Goal: Check status: Check status

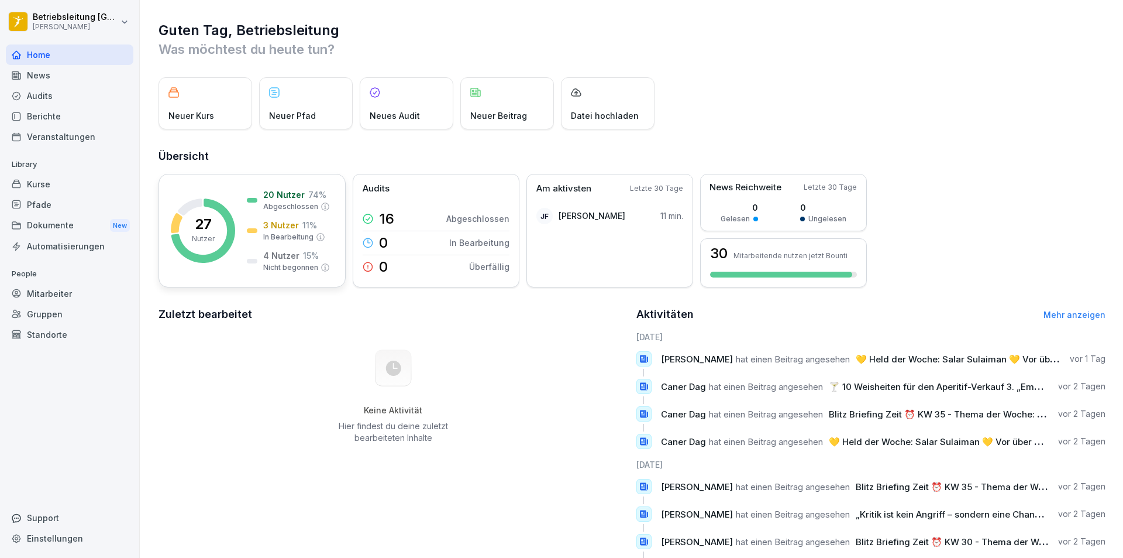
click at [197, 188] on div "27 Nutzer 20 Nutzer 74 % Abgeschlossen 3 Nutzer 11 % In Bearbeitung 4 Nutzer 15…" at bounding box center [252, 231] width 187 height 114
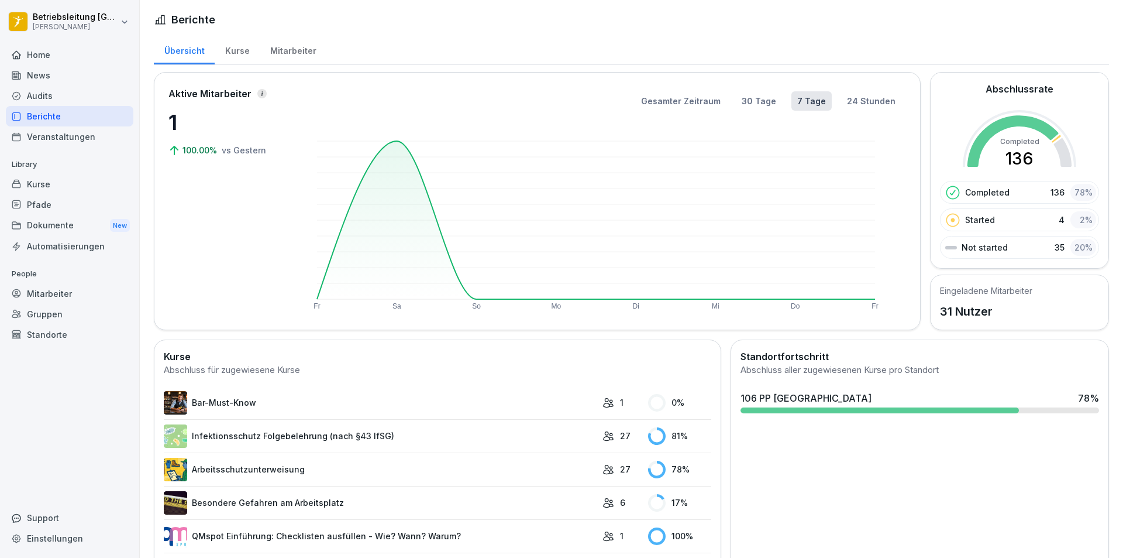
click at [238, 52] on div "Kurse" at bounding box center [237, 50] width 45 height 30
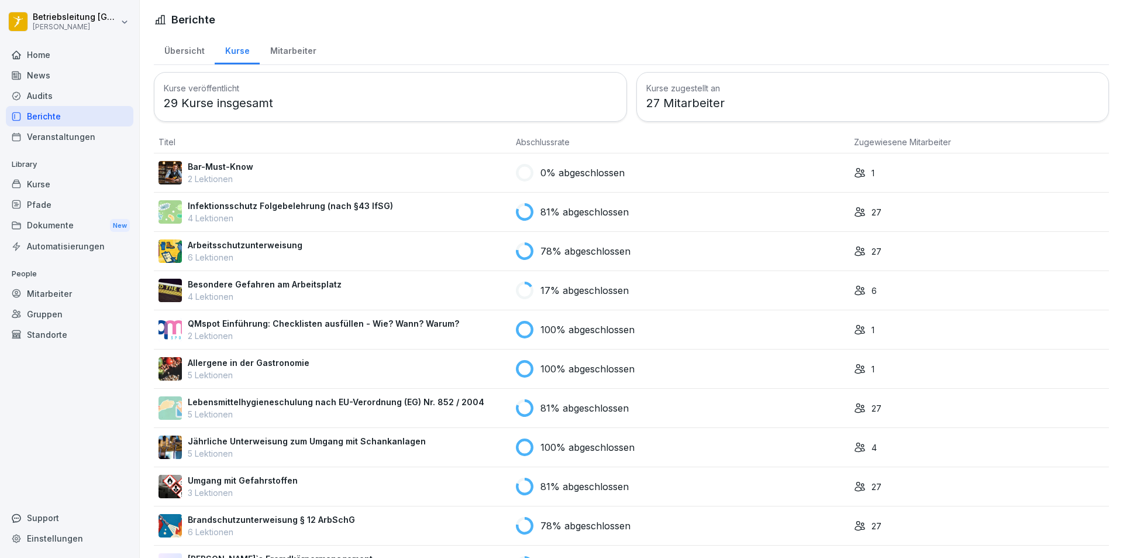
scroll to position [44, 0]
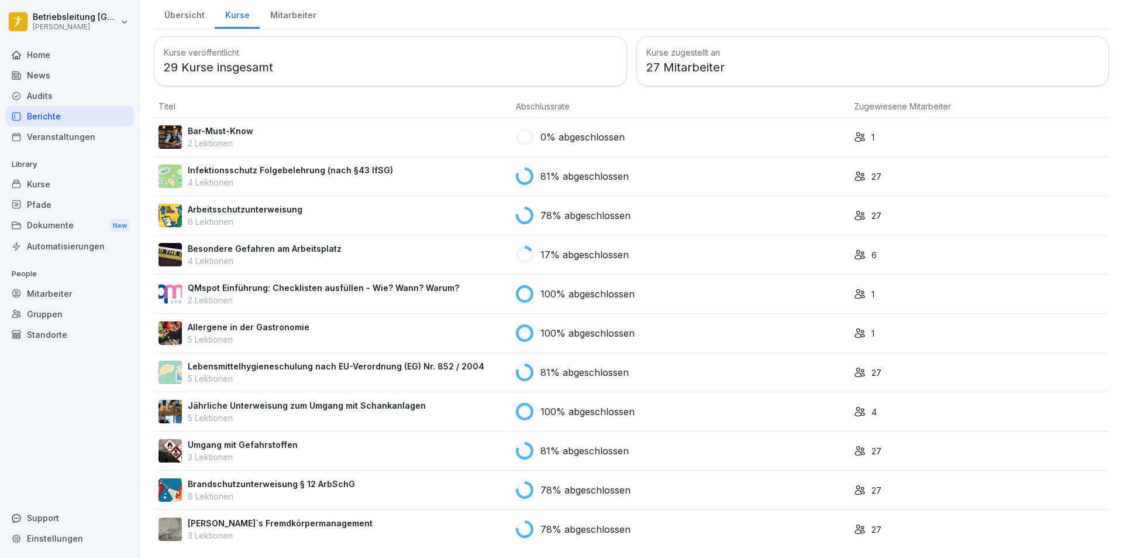
click at [242, 477] on p "Brandschutzunterweisung § 12 ArbSchG" at bounding box center [271, 483] width 167 height 12
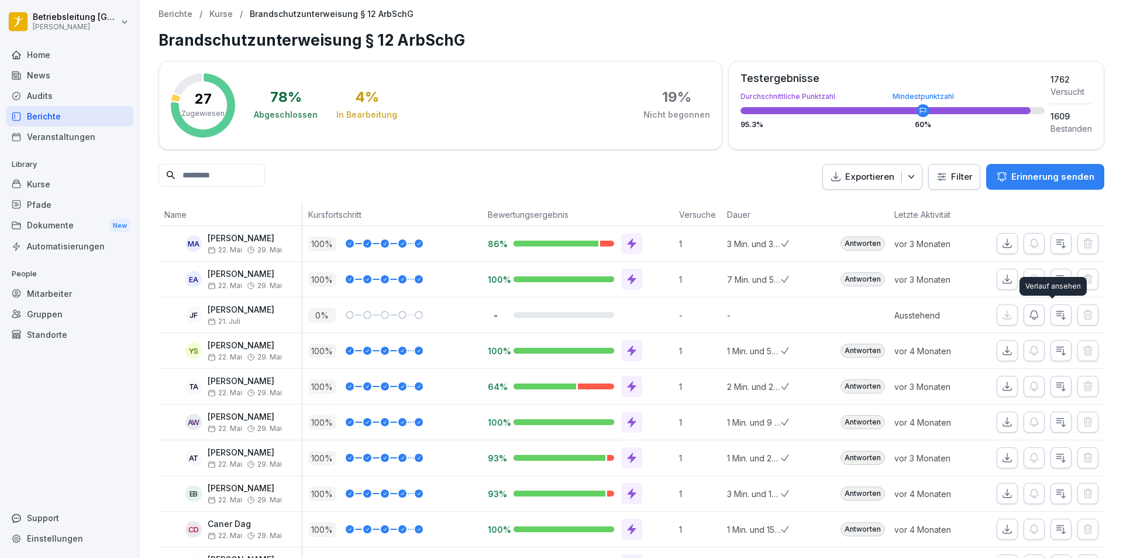
click at [1057, 317] on icon "button" at bounding box center [1061, 315] width 9 height 8
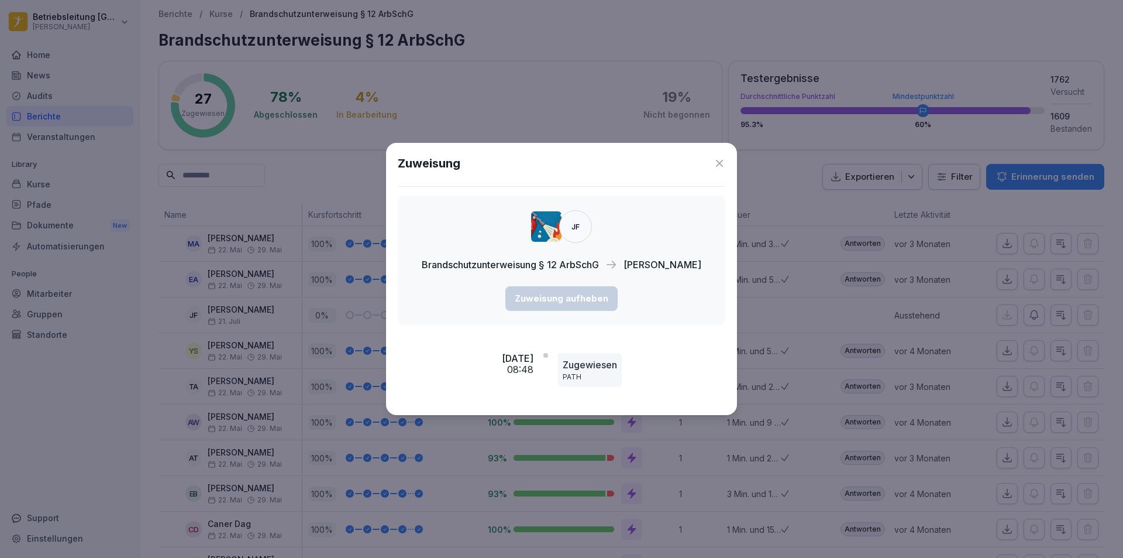
click at [719, 158] on icon at bounding box center [720, 163] width 12 height 12
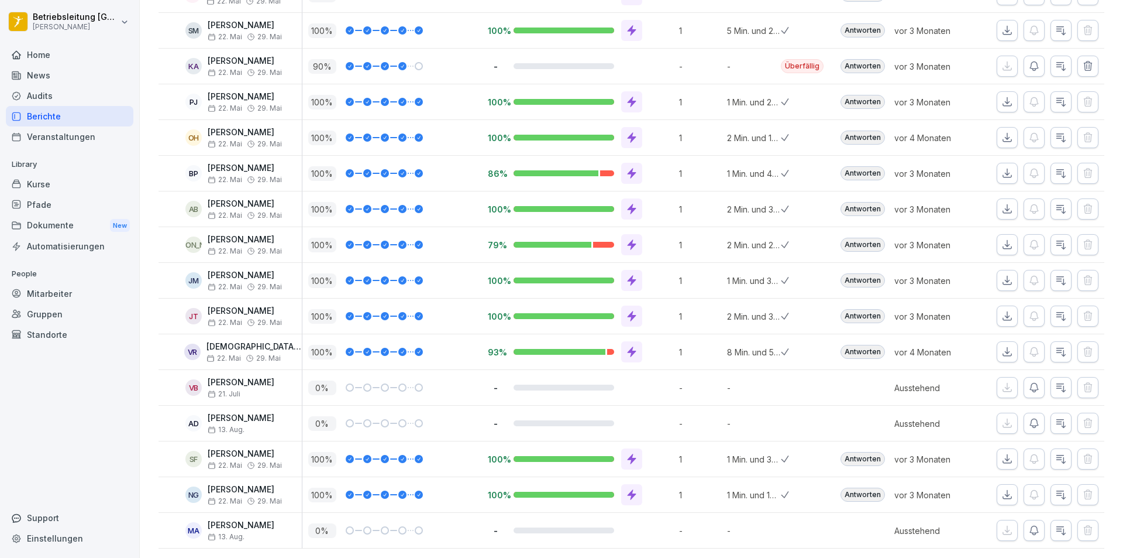
scroll to position [659, 0]
click at [1056, 417] on icon "button" at bounding box center [1062, 423] width 12 height 12
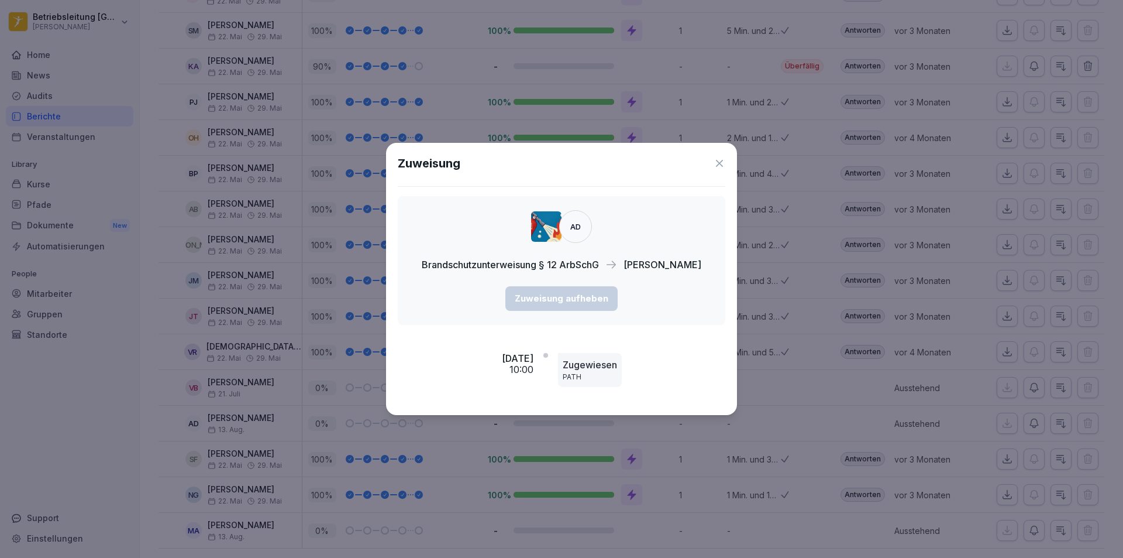
click at [717, 162] on icon at bounding box center [720, 163] width 12 height 12
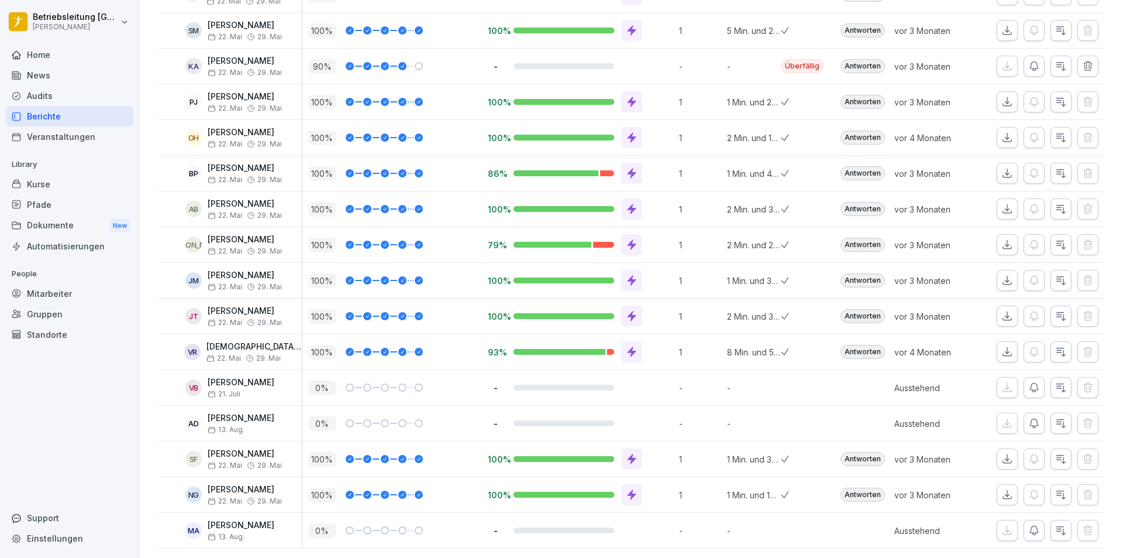
click at [1057, 524] on icon "button" at bounding box center [1062, 530] width 12 height 12
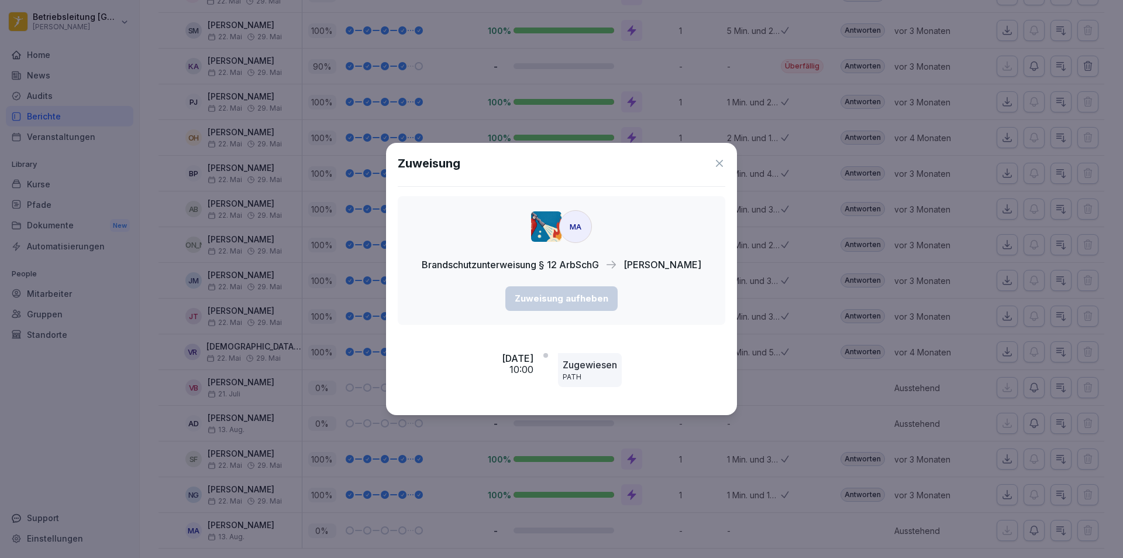
click at [720, 163] on icon at bounding box center [719, 163] width 7 height 7
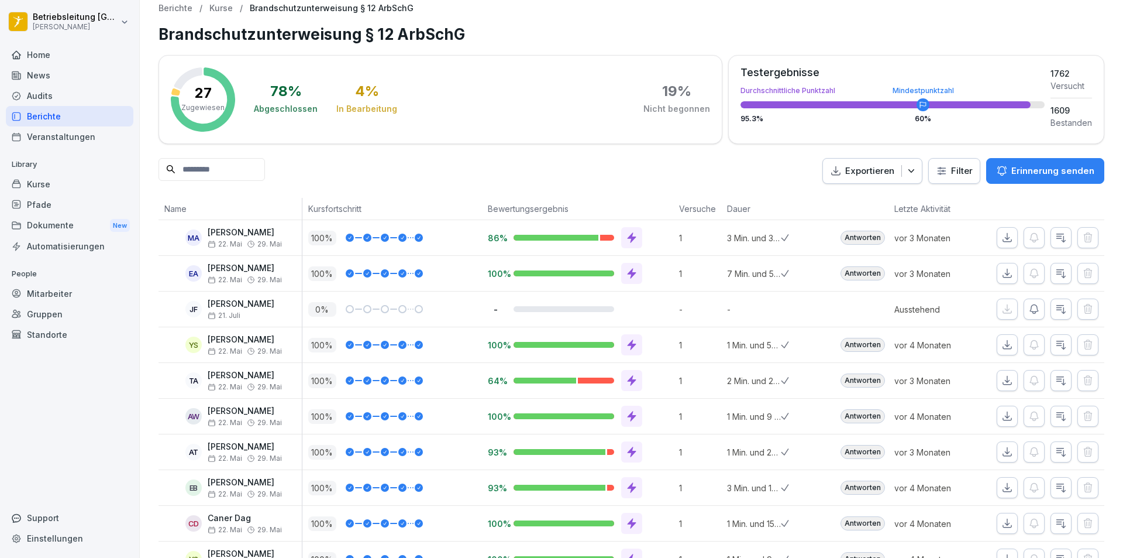
scroll to position [0, 0]
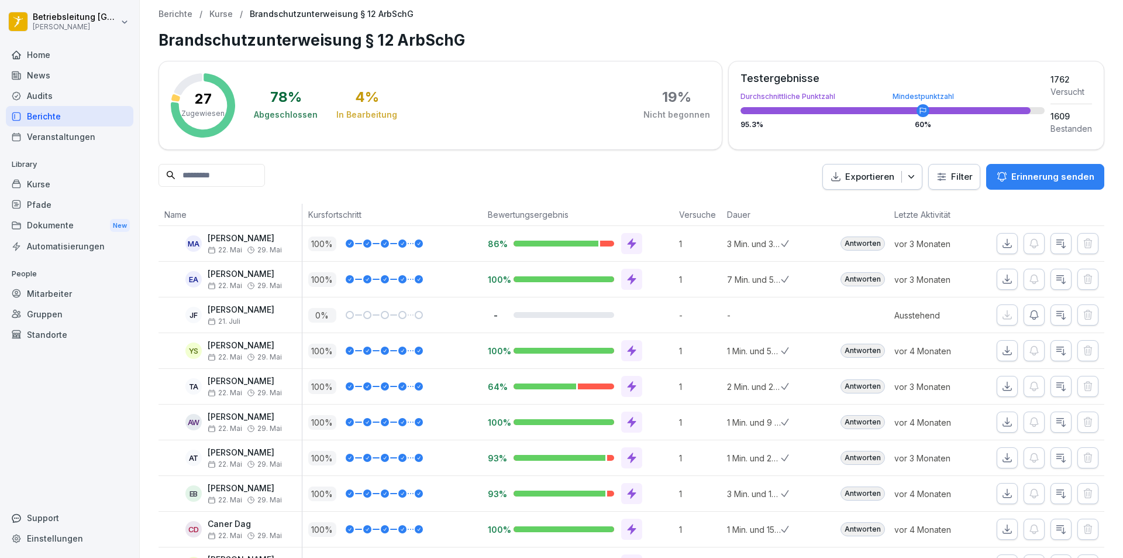
click at [60, 116] on div "Berichte" at bounding box center [70, 116] width 128 height 20
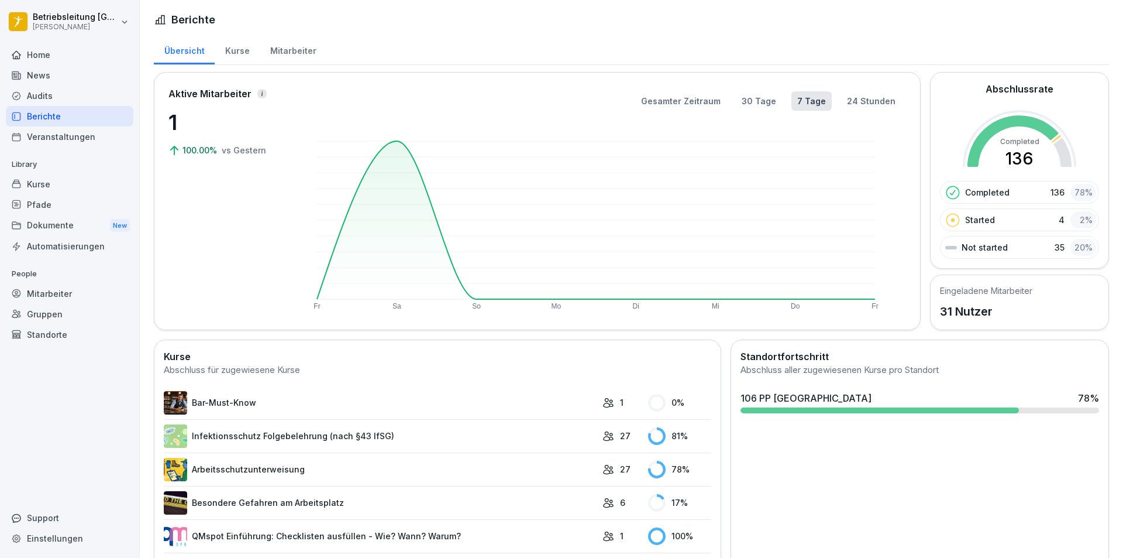
click at [231, 51] on div "Kurse" at bounding box center [237, 50] width 45 height 30
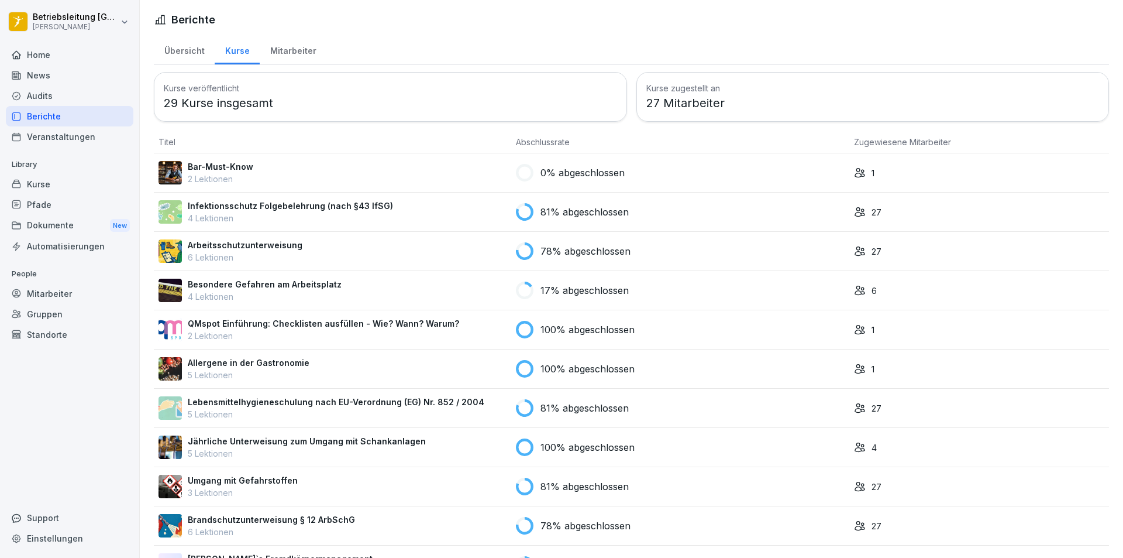
click at [59, 54] on div "Home" at bounding box center [70, 54] width 128 height 20
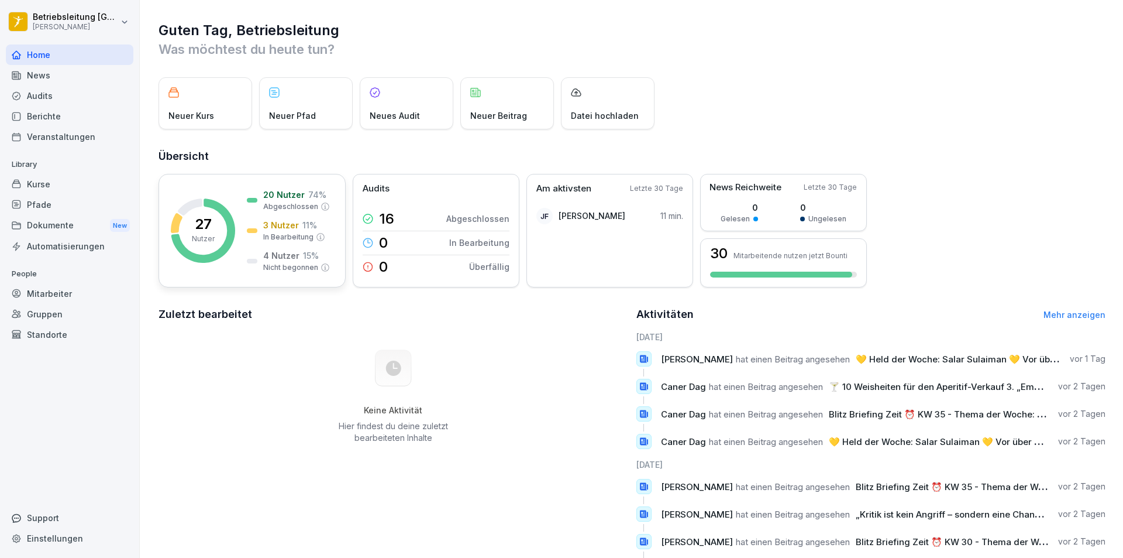
click at [314, 197] on p "74 %" at bounding box center [317, 194] width 18 height 12
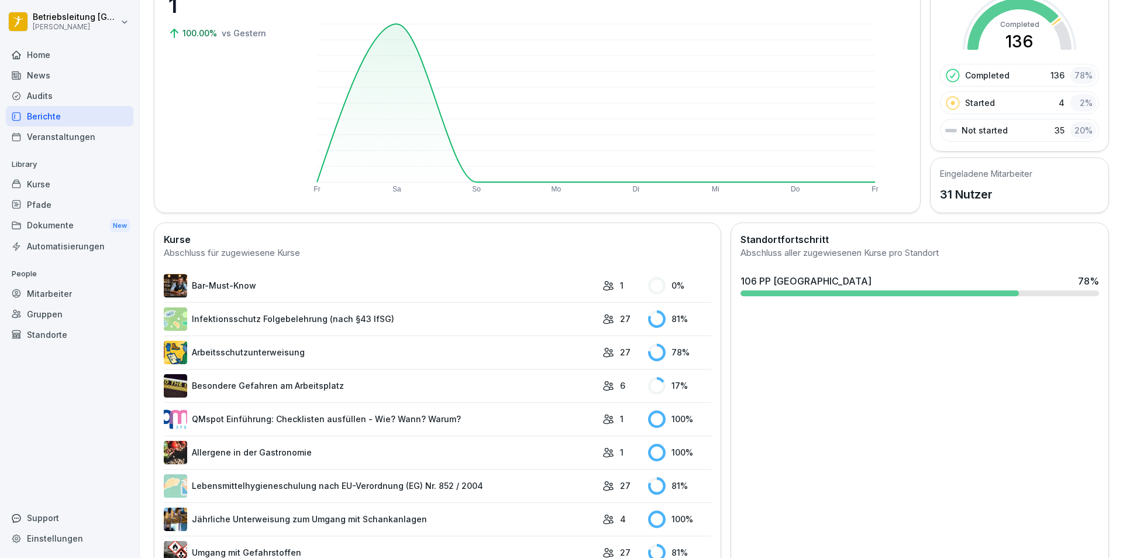
scroll to position [224, 0]
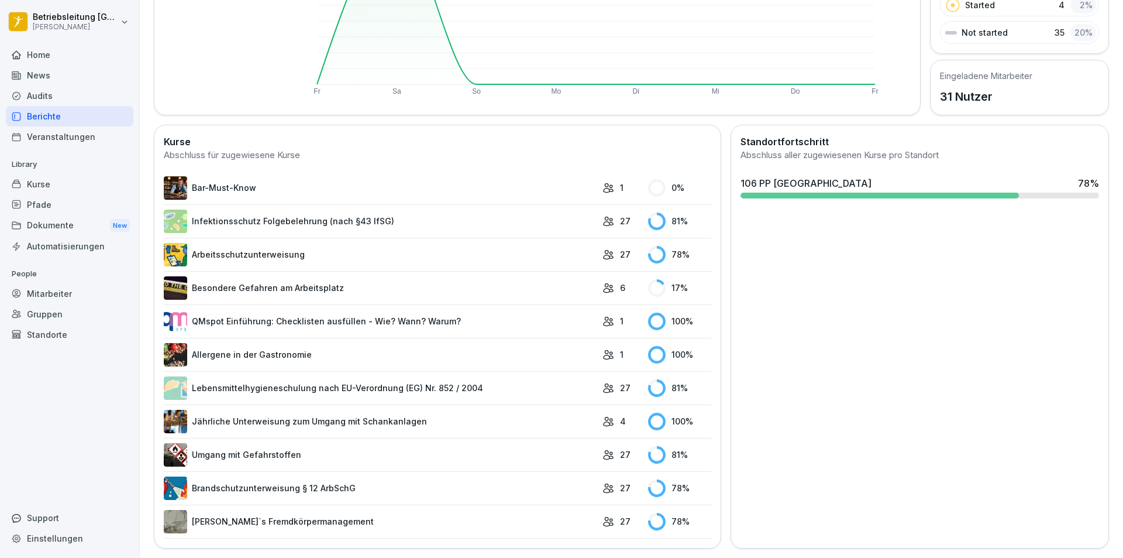
click at [375, 209] on link "Infektionsschutz Folgebelehrung (nach §43 IfSG)" at bounding box center [380, 220] width 433 height 23
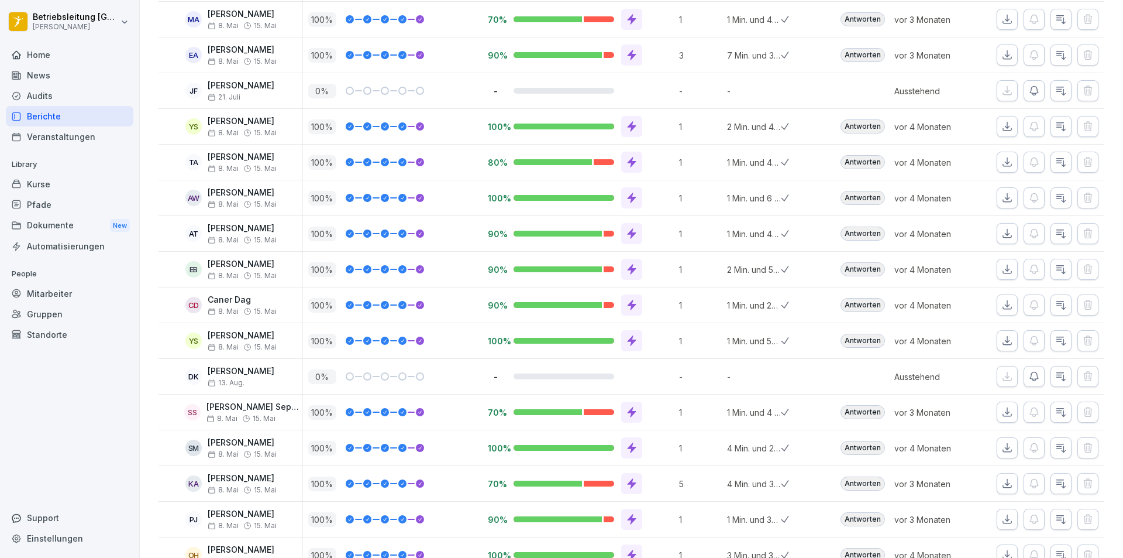
scroll to position [234, 0]
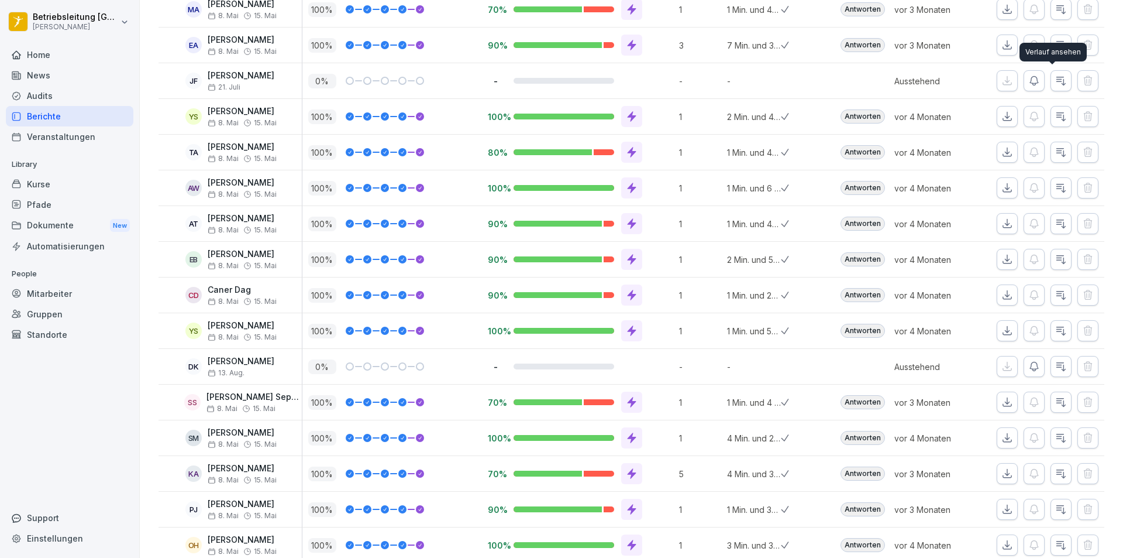
click at [1056, 80] on icon "button" at bounding box center [1062, 81] width 12 height 12
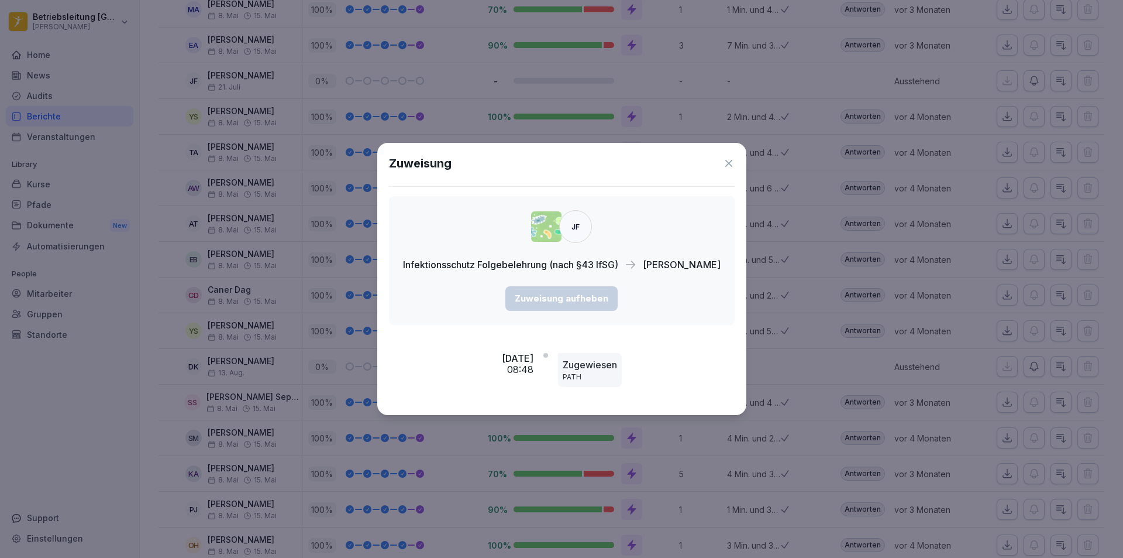
click at [735, 157] on div "Zuweisung" at bounding box center [562, 163] width 346 height 18
click at [735, 161] on icon at bounding box center [729, 163] width 12 height 12
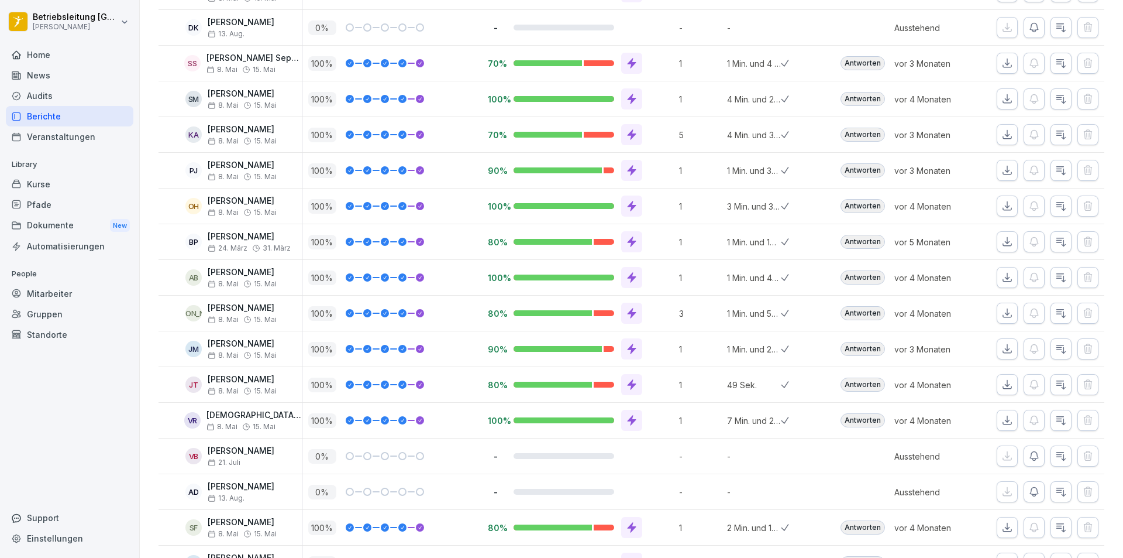
scroll to position [644, 0]
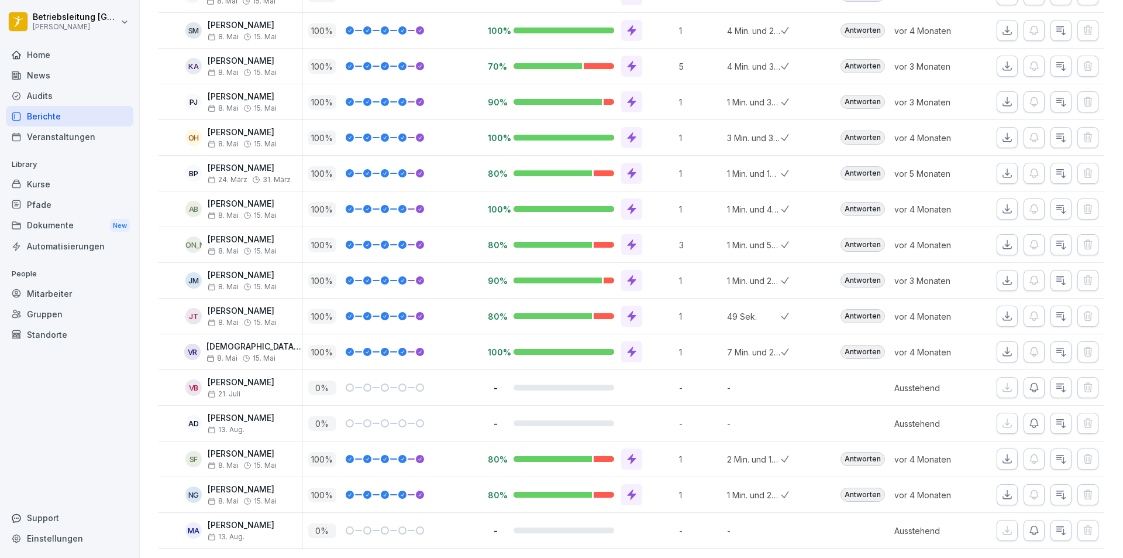
click at [1056, 387] on icon "button" at bounding box center [1062, 387] width 12 height 12
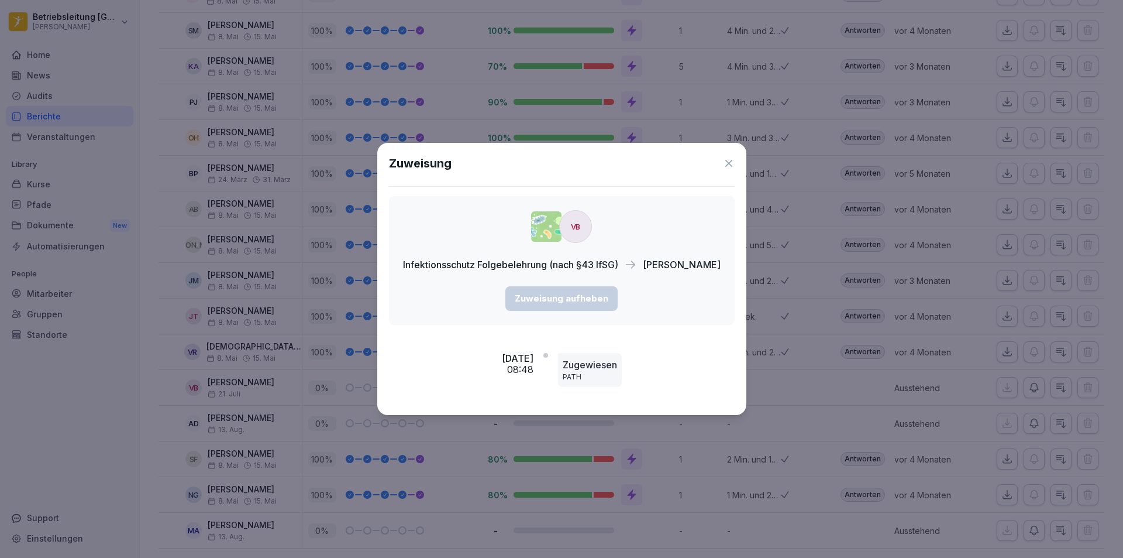
click at [728, 163] on icon at bounding box center [729, 163] width 12 height 12
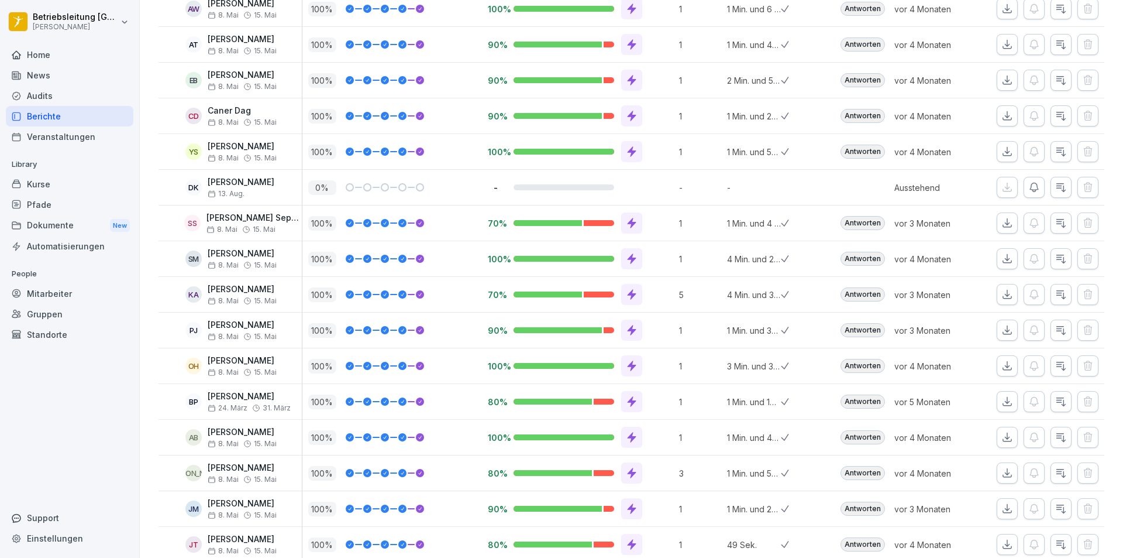
scroll to position [542, 0]
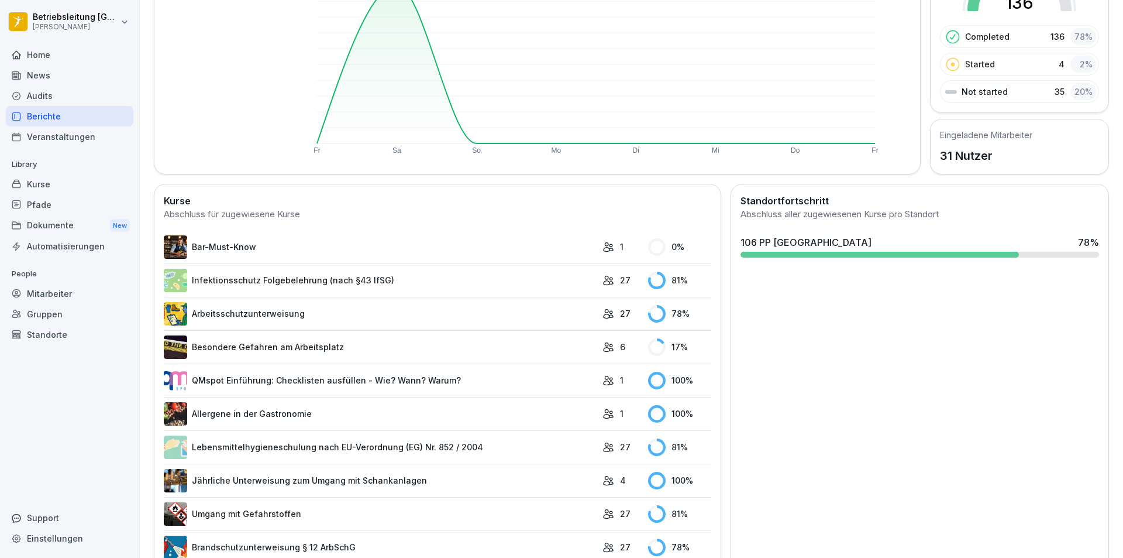
scroll to position [224, 0]
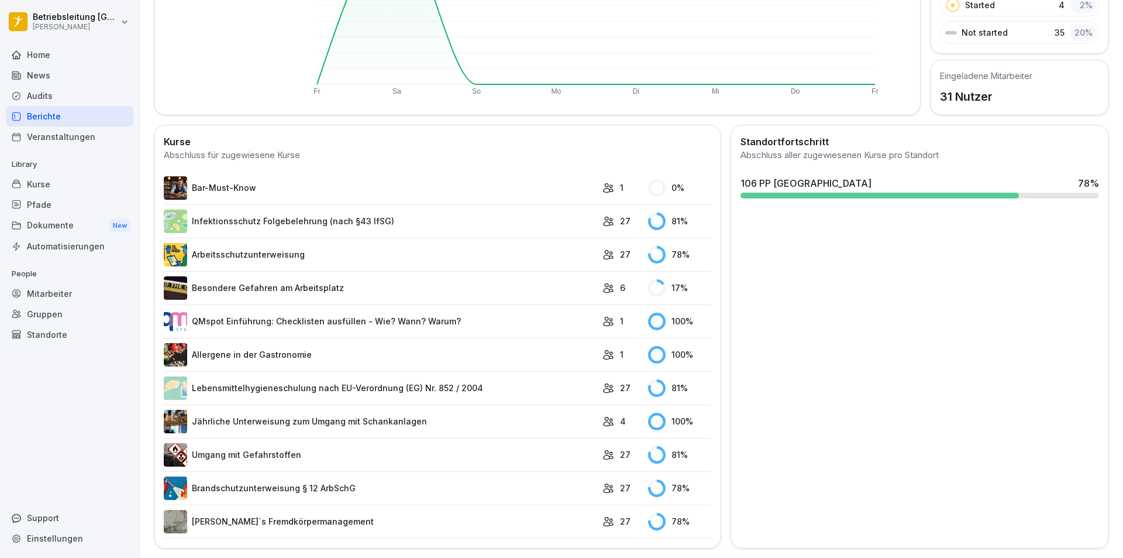
click at [374, 485] on link "Brandschutzunterweisung § 12 ArbSchG" at bounding box center [380, 487] width 433 height 23
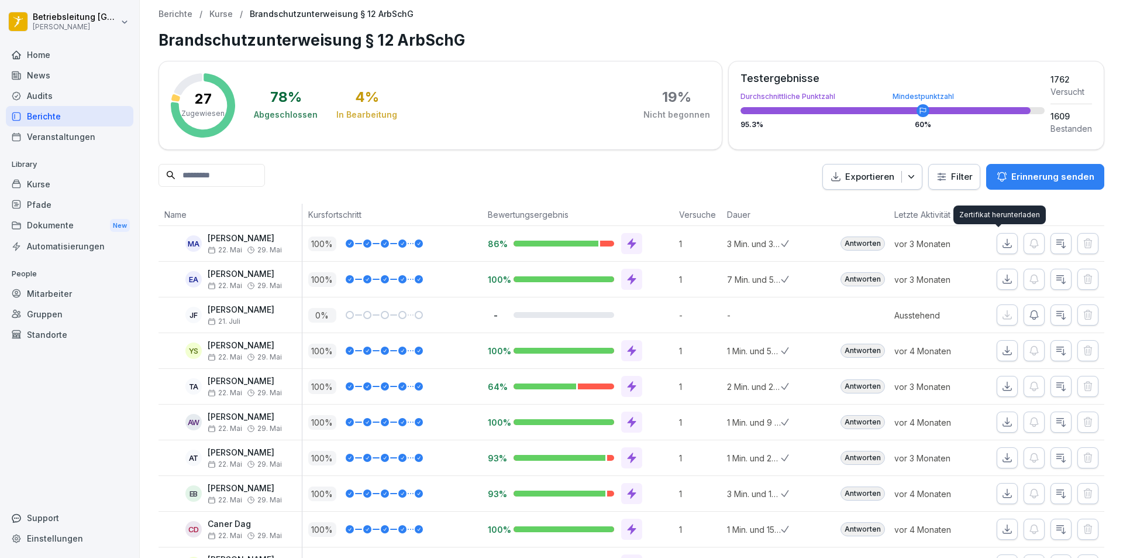
click at [997, 250] on button "button" at bounding box center [1007, 243] width 21 height 21
click at [221, 16] on p "Kurse" at bounding box center [220, 14] width 23 height 10
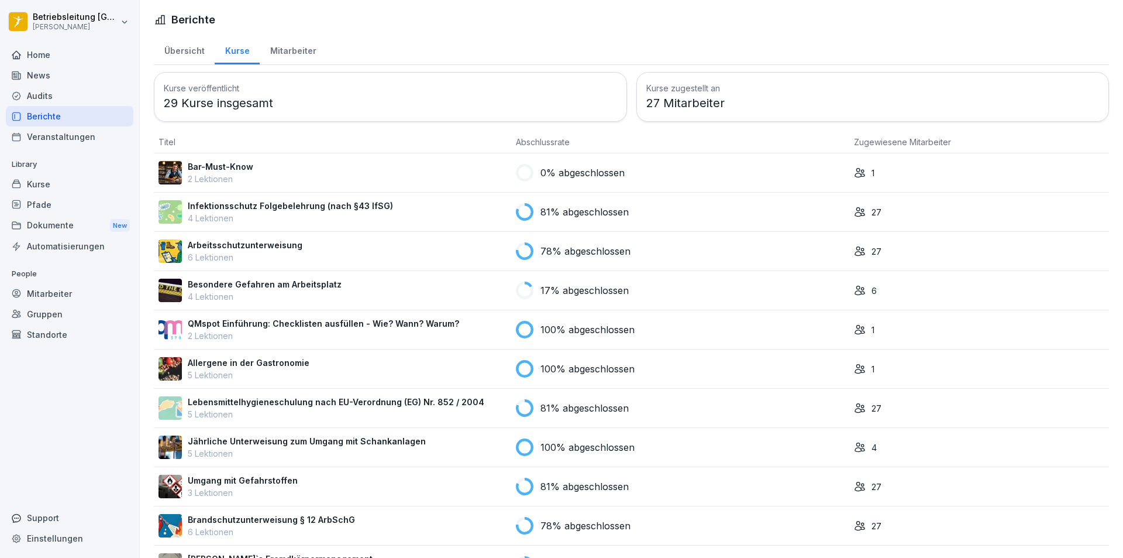
click at [42, 59] on div "Home" at bounding box center [70, 54] width 128 height 20
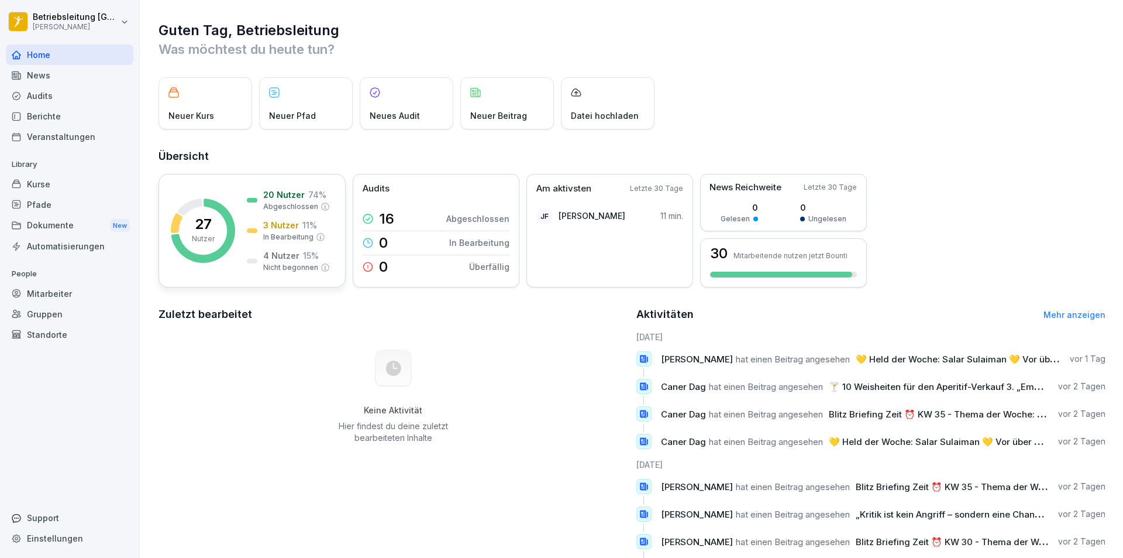
click at [224, 231] on rect at bounding box center [203, 230] width 64 height 64
